Goal: Information Seeking & Learning: Learn about a topic

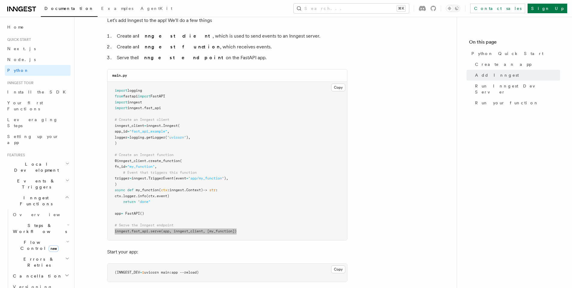
scroll to position [93, 0]
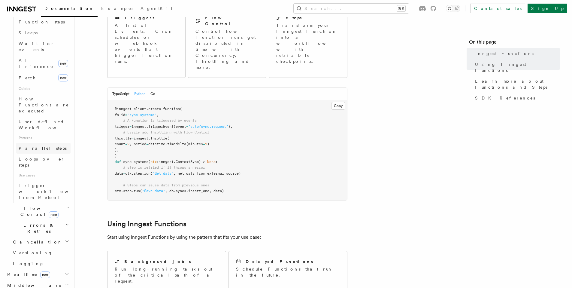
scroll to position [234, 0]
click at [44, 216] on h2 "Errors & Retries" at bounding box center [41, 224] width 60 height 17
click at [47, 269] on span "Failure handlers" at bounding box center [33, 274] width 29 height 11
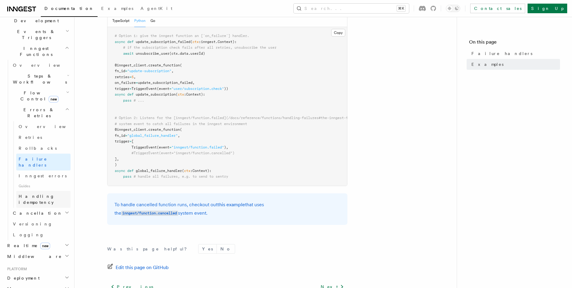
scroll to position [149, 0]
click at [45, 171] on link "Inngest errors" at bounding box center [43, 176] width 54 height 11
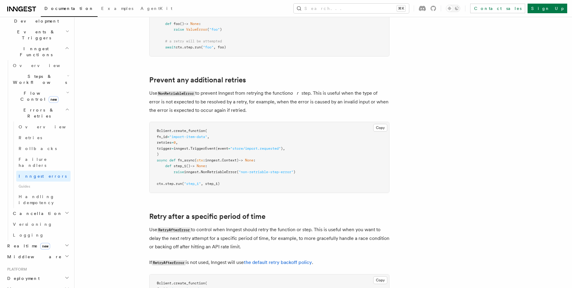
scroll to position [195, 0]
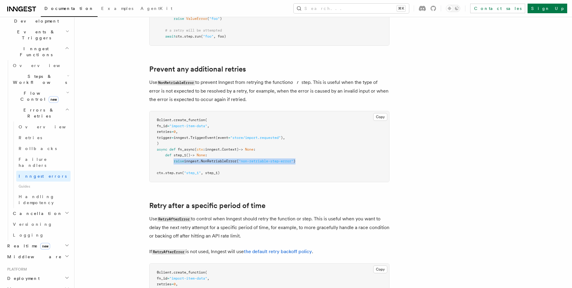
drag, startPoint x: 174, startPoint y: 161, endPoint x: 307, endPoint y: 162, distance: 133.3
click at [307, 162] on pre "@client . create_function ( fn_id = "import-item-data" , retries = 0 , trigger …" at bounding box center [269, 146] width 240 height 71
copy span "raise inngest . NonRetriableError ( "non-retriable-step-error" )"
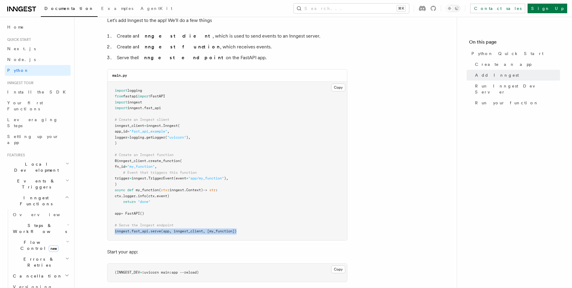
scroll to position [93, 0]
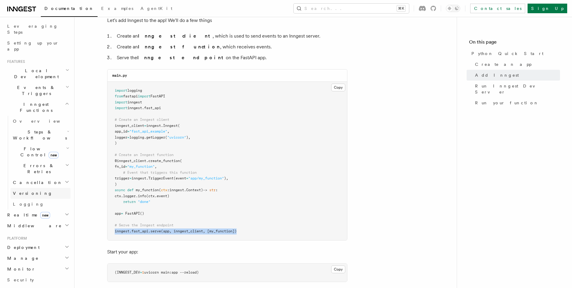
click at [38, 188] on link "Versioning" at bounding box center [41, 193] width 60 height 11
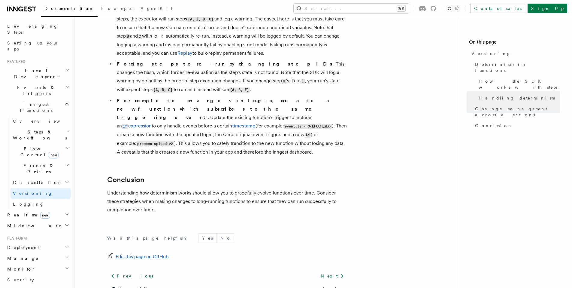
scroll to position [460, 0]
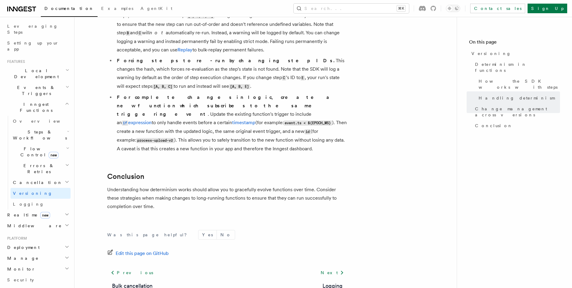
click at [41, 242] on h2 "Deployment" at bounding box center [38, 247] width 66 height 11
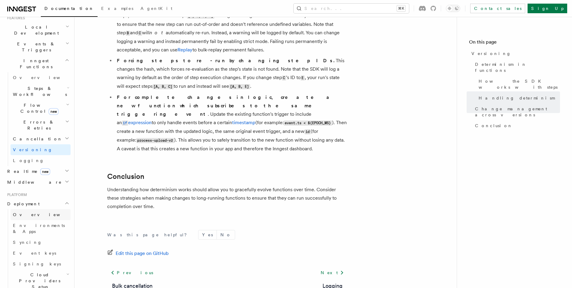
scroll to position [143, 0]
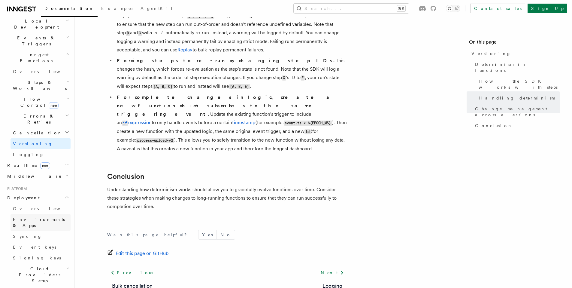
click at [38, 217] on span "Environments & Apps" at bounding box center [39, 222] width 52 height 11
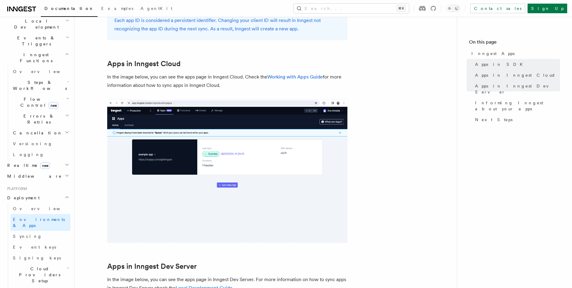
scroll to position [679, 0]
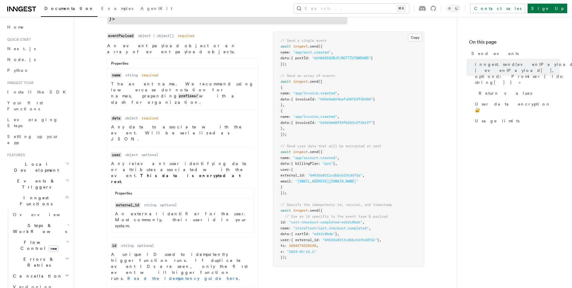
scroll to position [195, 0]
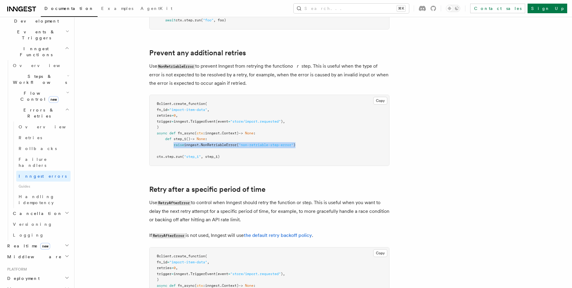
scroll to position [65, 0]
